Goal: Find specific page/section: Find specific page/section

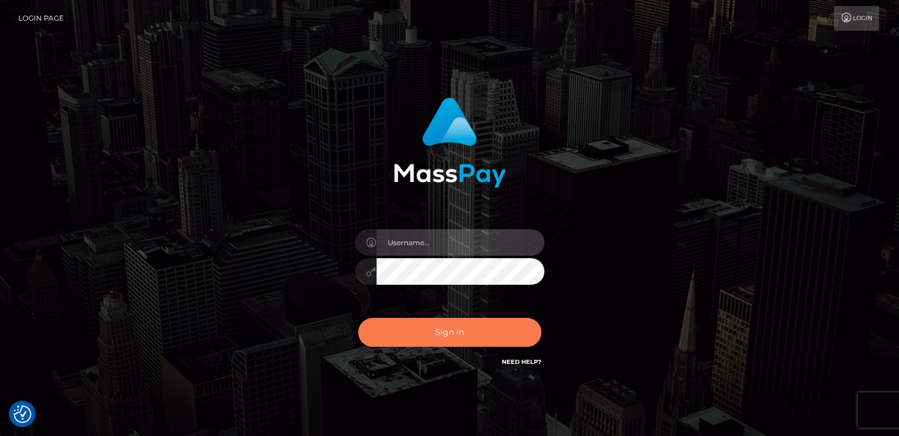
type input "[DOMAIN_NAME]"
click at [434, 335] on button "Sign in" at bounding box center [449, 332] width 183 height 29
type input "[DOMAIN_NAME]"
click at [468, 329] on button "Sign in" at bounding box center [449, 332] width 183 height 29
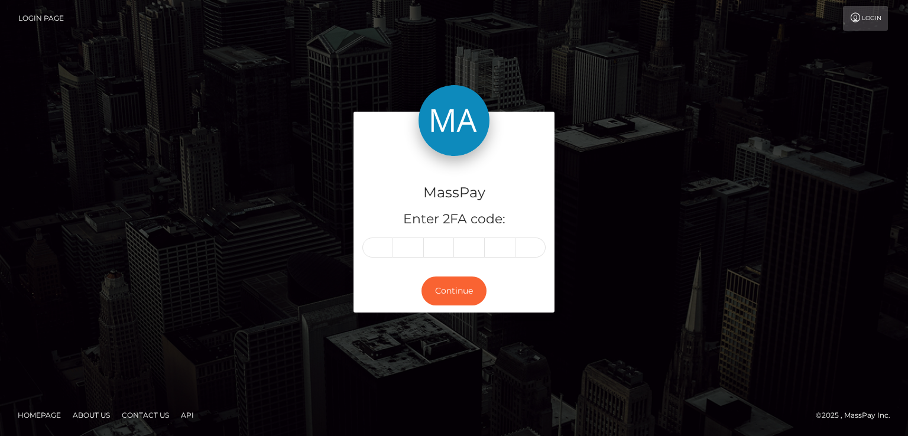
type input "2"
type input "8"
type input "2"
type input "7"
type input "1"
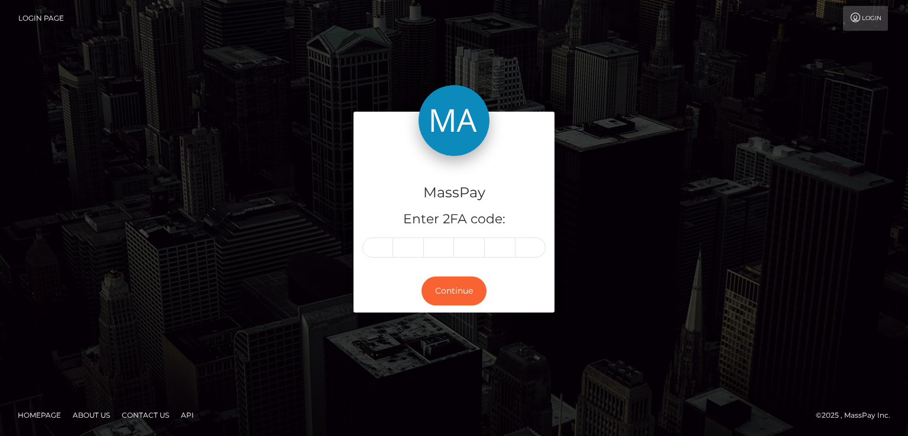
type input "3"
click at [454, 294] on button "Continue" at bounding box center [453, 291] width 65 height 29
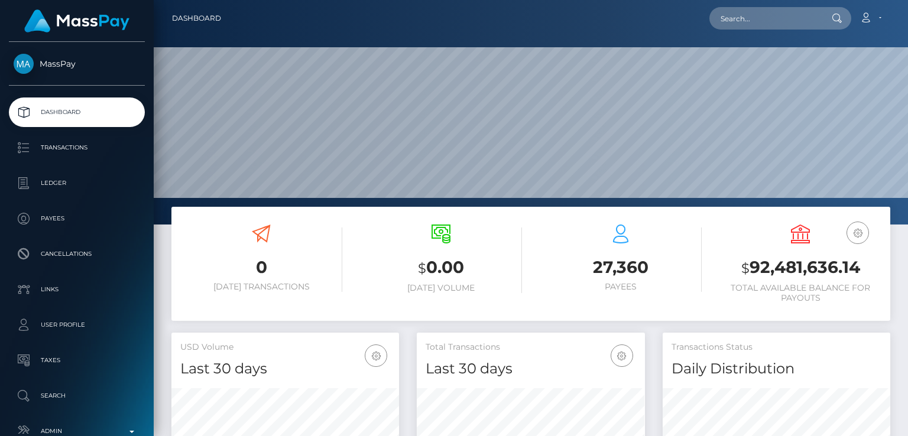
scroll to position [209, 227]
paste input "[EMAIL_ADDRESS][DOMAIN_NAME]"
type input "[EMAIL_ADDRESS][DOMAIN_NAME]"
click at [837, 22] on icon at bounding box center [837, 18] width 10 height 9
click at [838, 18] on icon at bounding box center [837, 18] width 10 height 9
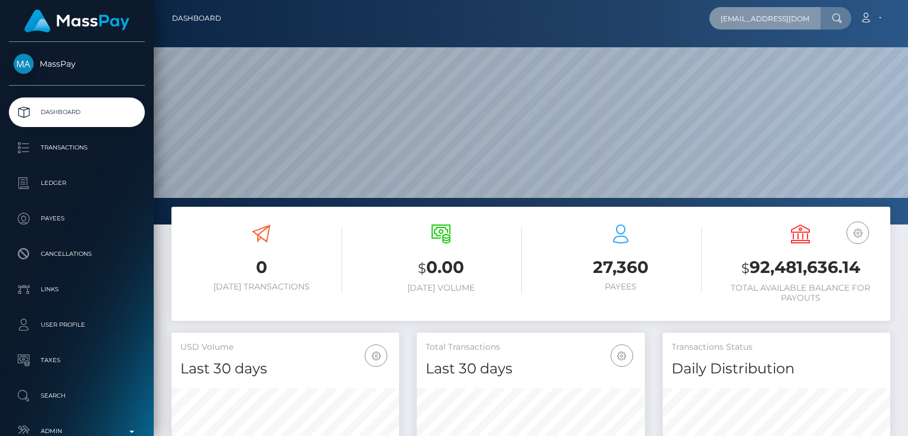
click at [812, 19] on input "[EMAIL_ADDRESS][DOMAIN_NAME]" at bounding box center [764, 18] width 111 height 22
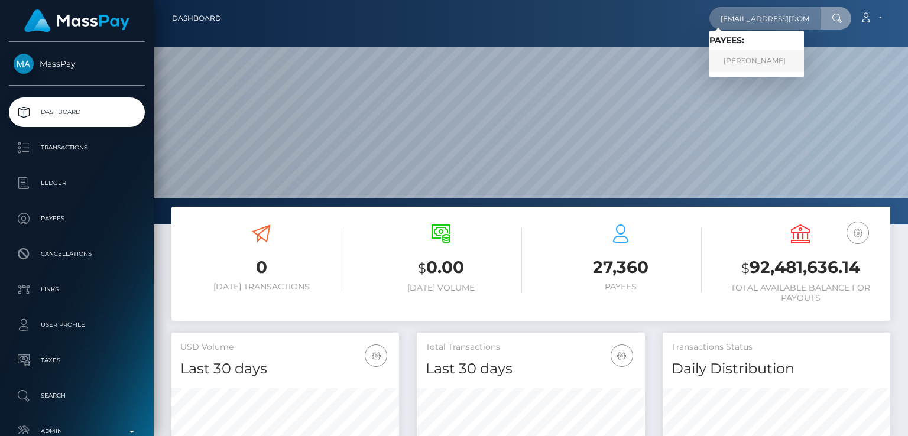
click at [742, 58] on link "IVY MICHELLE HEENAN" at bounding box center [756, 61] width 95 height 22
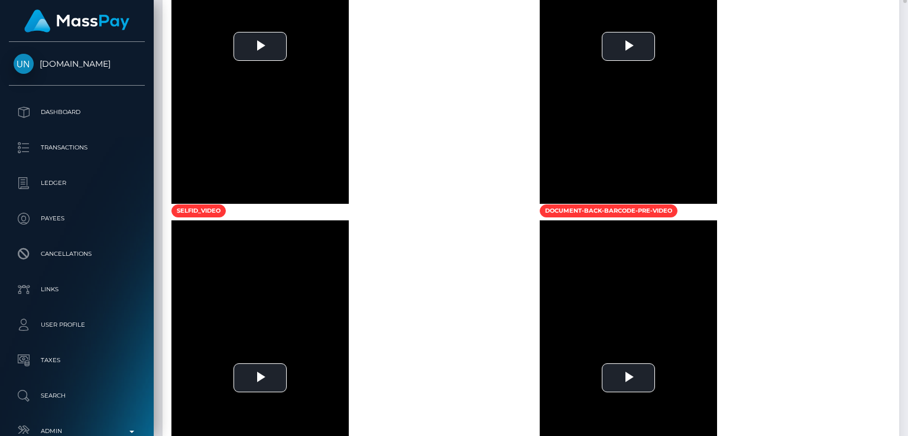
scroll to position [1577, 0]
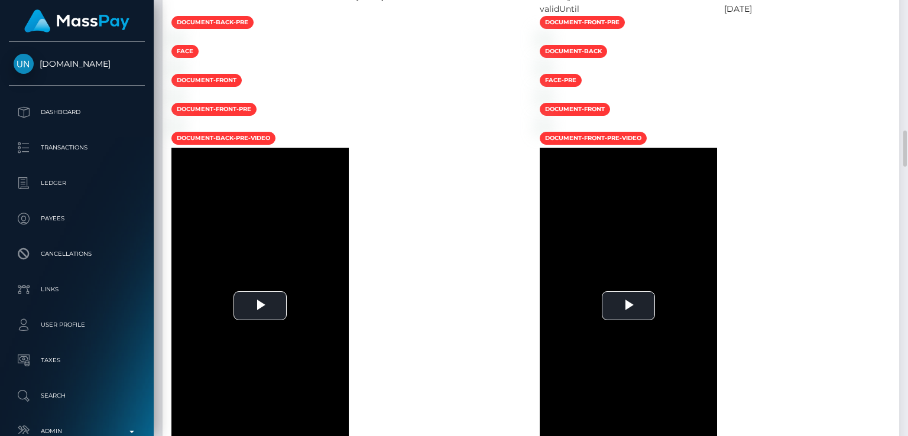
click at [78, 17] on img at bounding box center [76, 20] width 105 height 23
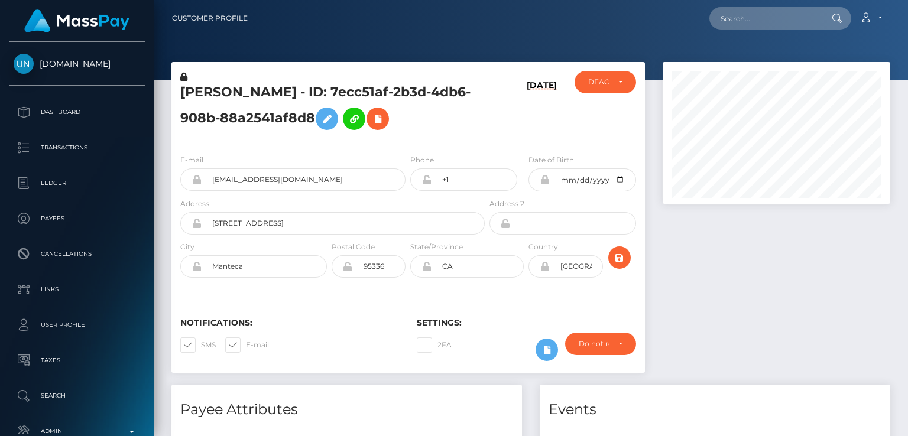
scroll to position [142, 227]
